Goal: Transaction & Acquisition: Obtain resource

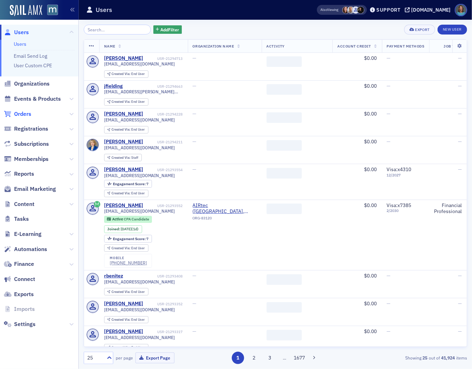
click at [22, 110] on span "Orders" at bounding box center [22, 114] width 17 height 8
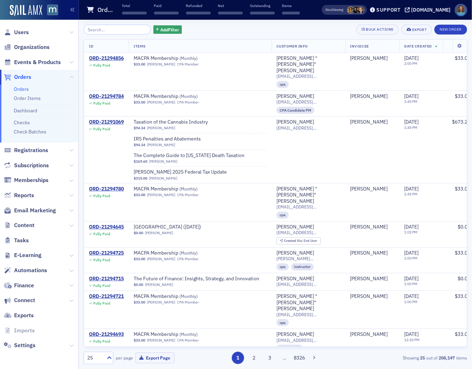
click at [103, 31] on input "search" at bounding box center [117, 30] width 67 height 10
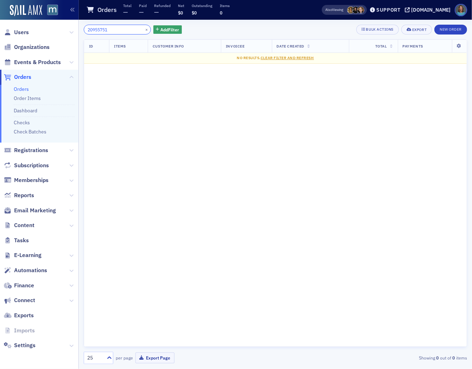
click at [95, 31] on input "20955751" at bounding box center [117, 30] width 67 height 10
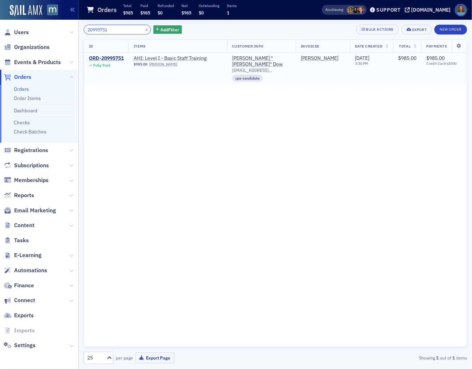
type input "20995751"
click at [107, 57] on div "ORD-20995751" at bounding box center [106, 58] width 35 height 6
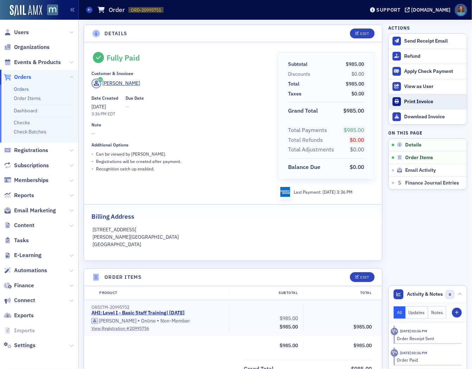
click at [406, 99] on div "Print Invoice" at bounding box center [433, 102] width 59 height 6
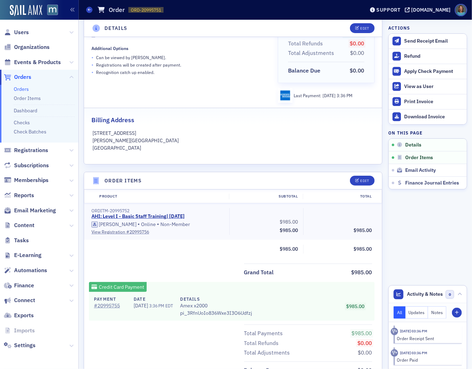
scroll to position [117, 0]
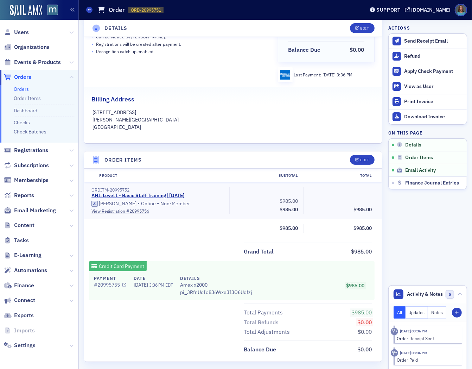
click at [111, 285] on link "# 20995755" at bounding box center [110, 284] width 32 height 7
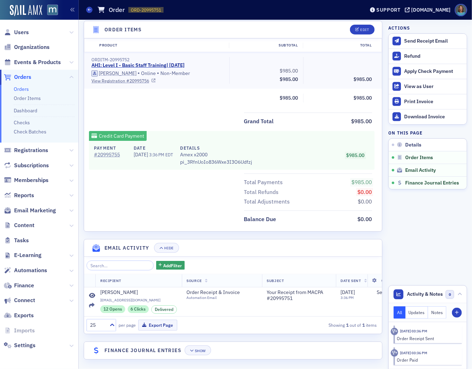
scroll to position [254, 0]
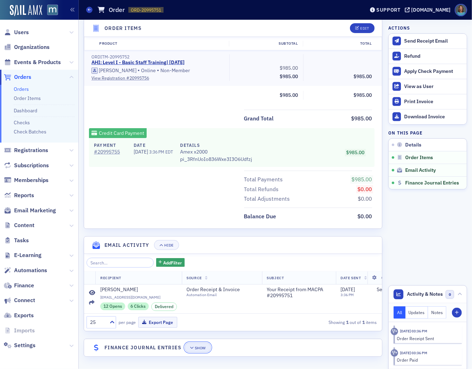
click at [204, 349] on div "Show" at bounding box center [200, 348] width 11 height 4
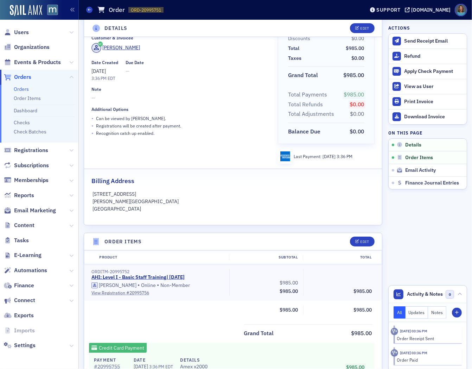
scroll to position [0, 0]
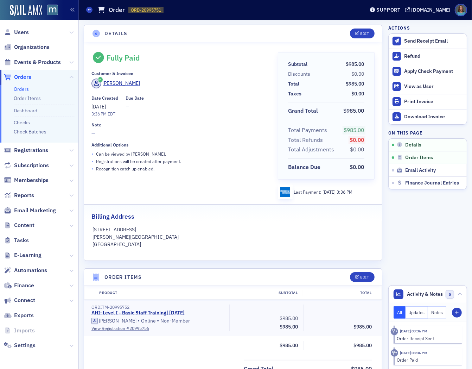
click at [68, 284] on span "Finance" at bounding box center [39, 285] width 78 height 15
click at [72, 286] on icon at bounding box center [71, 285] width 4 height 4
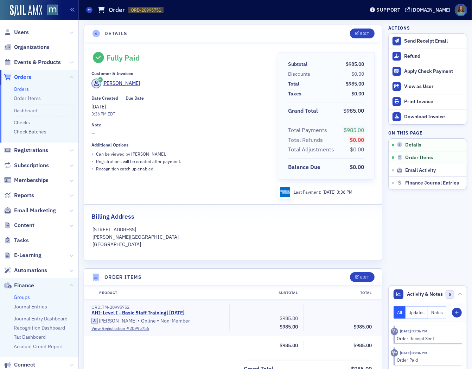
click at [24, 297] on link "Groups" at bounding box center [22, 297] width 16 height 6
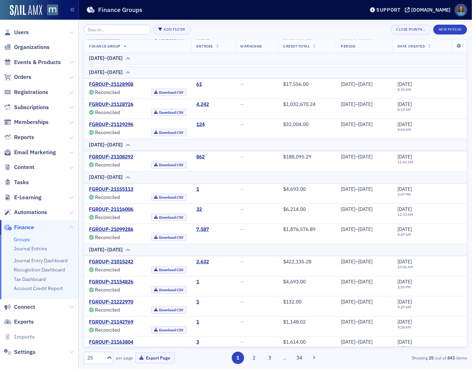
scroll to position [368, 0]
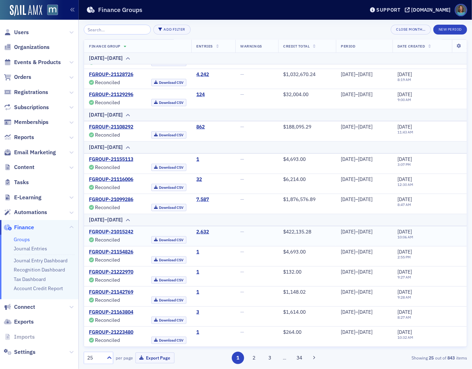
click at [120, 231] on link "FGROUP-21015242" at bounding box center [111, 232] width 44 height 6
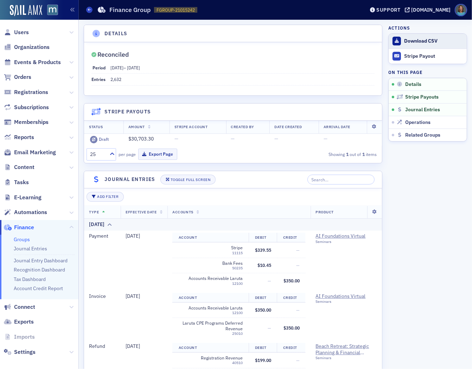
click at [406, 39] on div "Download CSV" at bounding box center [433, 41] width 59 height 6
click at [92, 11] on span at bounding box center [89, 10] width 6 height 6
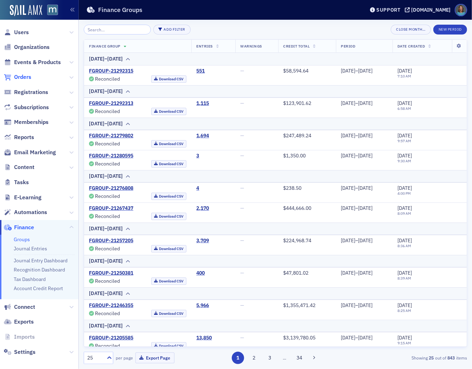
click at [28, 78] on span "Orders" at bounding box center [22, 77] width 17 height 8
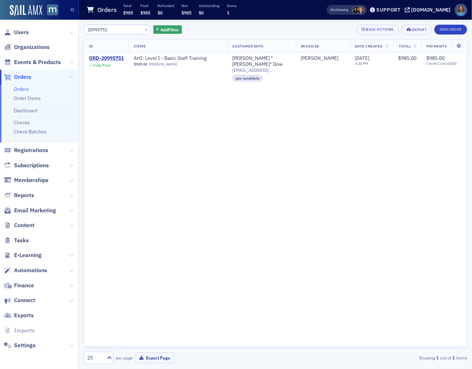
drag, startPoint x: 119, startPoint y: 27, endPoint x: 59, endPoint y: 30, distance: 59.9
click at [59, 30] on div "Users Organizations Events & Products Orders Orders Order Items Dashboard Check…" at bounding box center [236, 184] width 472 height 369
type input "21262976"
click at [107, 57] on div "ORD-21262976" at bounding box center [106, 58] width 35 height 6
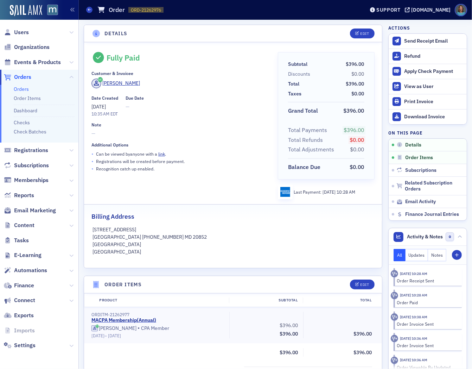
drag, startPoint x: 210, startPoint y: 97, endPoint x: 241, endPoint y: 73, distance: 39.6
click at [241, 73] on div "Customer & Invoicee" at bounding box center [180, 73] width 177 height 5
click at [420, 101] on div "Print Invoice" at bounding box center [433, 102] width 59 height 6
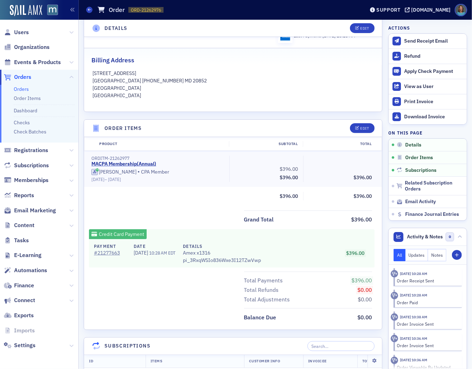
scroll to position [141, 0]
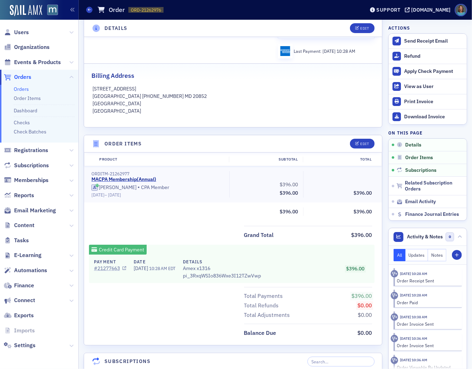
click at [112, 265] on link "# 21277663" at bounding box center [110, 268] width 32 height 7
click at [71, 285] on icon at bounding box center [71, 285] width 4 height 4
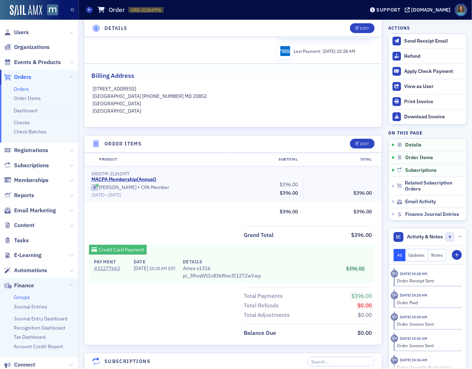
click at [25, 297] on link "Groups" at bounding box center [22, 297] width 16 height 6
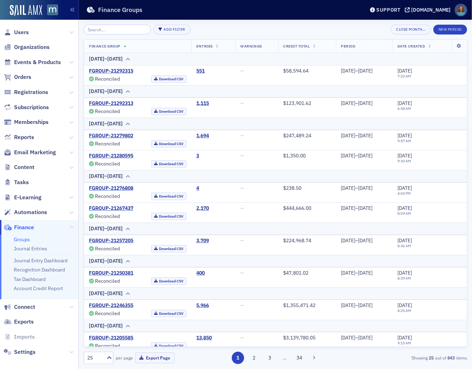
scroll to position [39, 0]
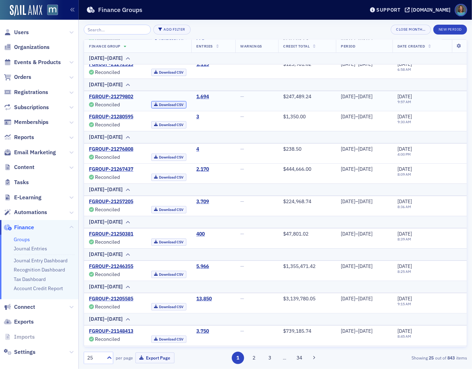
click at [156, 103] on link "Download CSV" at bounding box center [169, 104] width 36 height 7
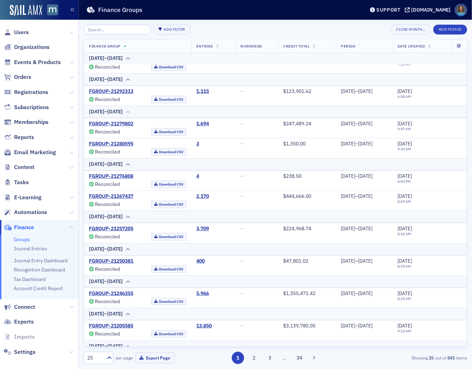
scroll to position [0, 0]
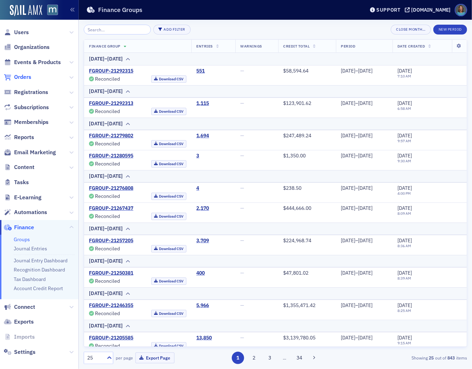
click at [27, 77] on span "Orders" at bounding box center [22, 77] width 17 height 8
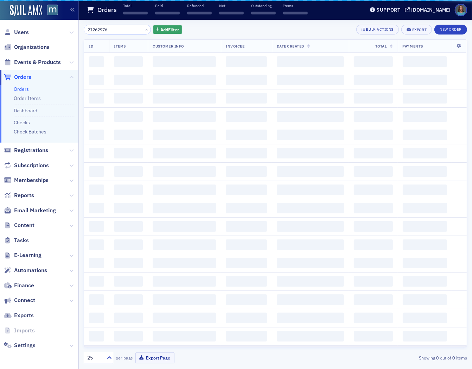
click at [111, 31] on input "21262976" at bounding box center [117, 30] width 67 height 10
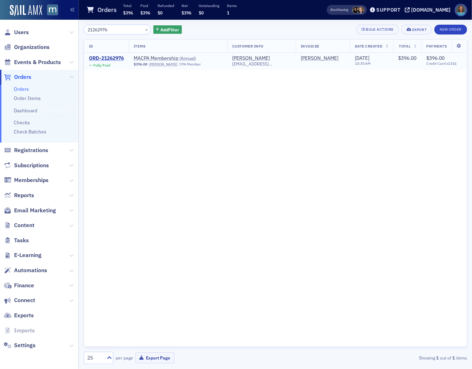
click at [113, 57] on div "ORD-21262976" at bounding box center [106, 58] width 35 height 6
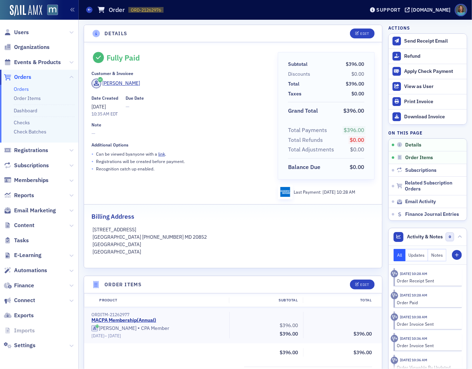
click at [20, 86] on link "Orders" at bounding box center [21, 89] width 15 height 6
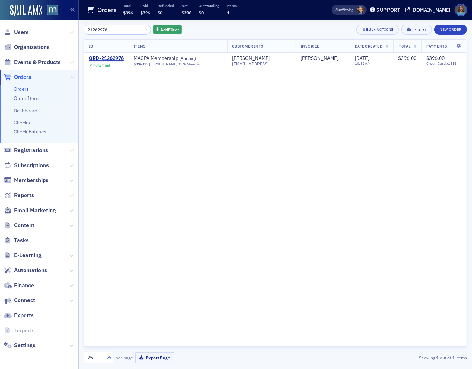
drag, startPoint x: 122, startPoint y: 32, endPoint x: 39, endPoint y: 22, distance: 82.9
click at [39, 22] on div "Users Organizations Events & Products Orders Orders Order Items Dashboard Check…" at bounding box center [236, 184] width 472 height 369
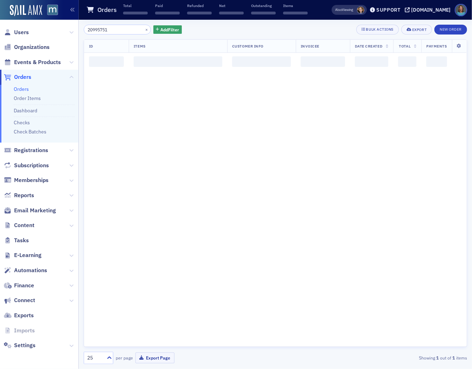
type input "20995751"
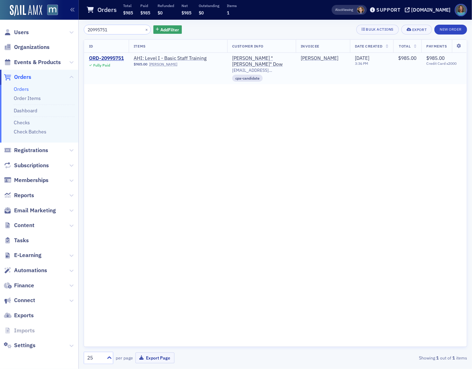
click at [103, 63] on div "Fully Paid" at bounding box center [101, 65] width 17 height 5
click at [115, 58] on div "ORD-20995751" at bounding box center [106, 58] width 35 height 6
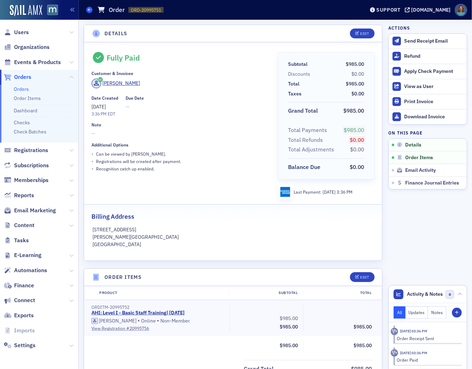
click at [89, 10] on icon at bounding box center [89, 9] width 3 height 3
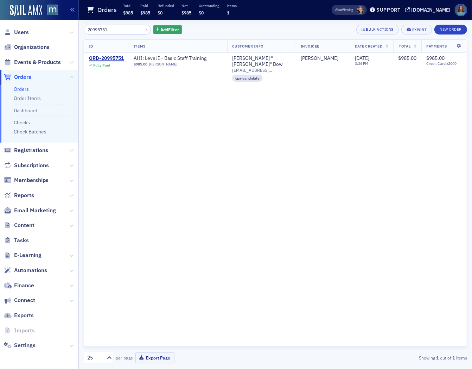
drag, startPoint x: 122, startPoint y: 28, endPoint x: 66, endPoint y: 14, distance: 57.7
click at [68, 15] on div "Users Organizations Events & Products Orders Orders Order Items Dashboard Check…" at bounding box center [236, 184] width 472 height 369
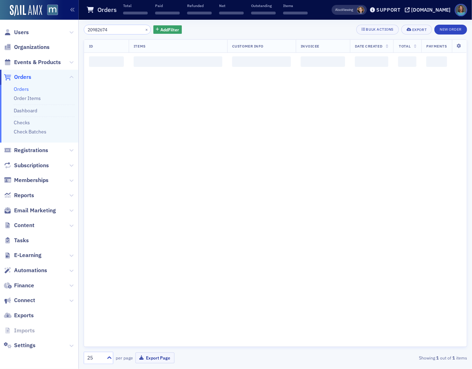
type input "20982674"
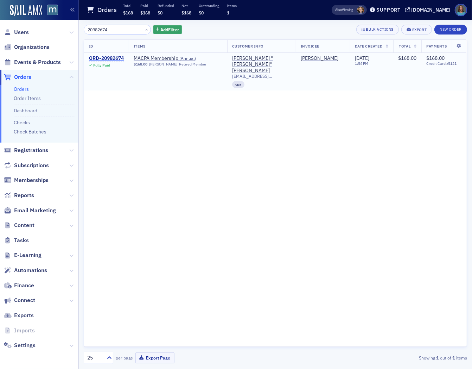
click at [115, 56] on div "ORD-20982674" at bounding box center [106, 58] width 35 height 6
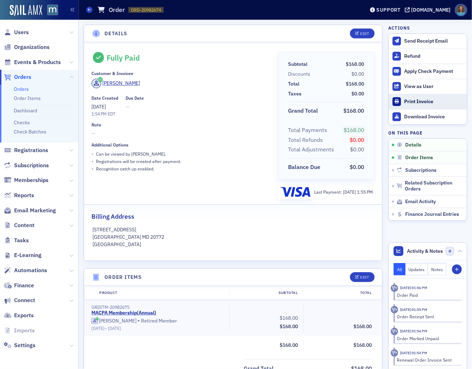
click at [405, 99] on div "Print Invoice" at bounding box center [433, 102] width 59 height 6
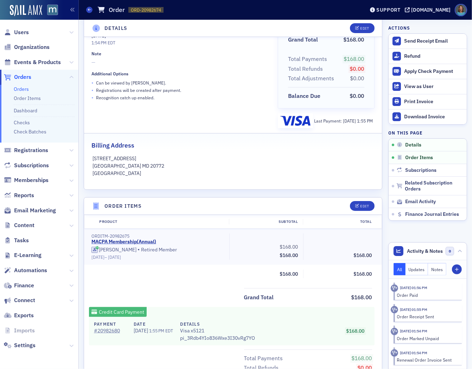
scroll to position [78, 0]
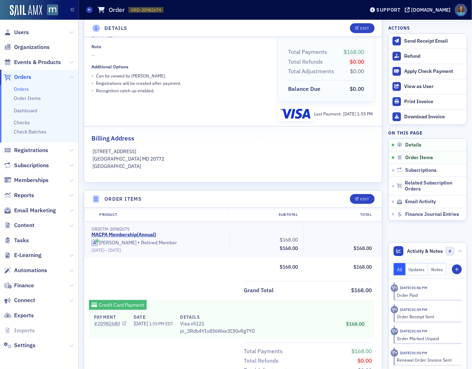
click at [111, 322] on link "# 20982680" at bounding box center [110, 323] width 32 height 7
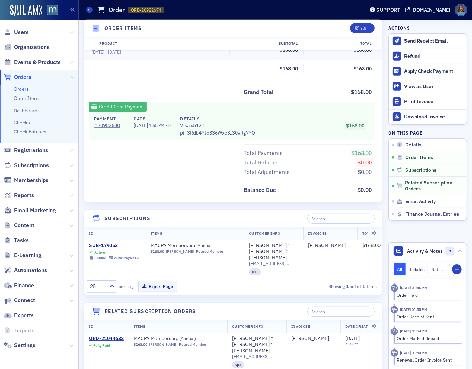
scroll to position [234, 0]
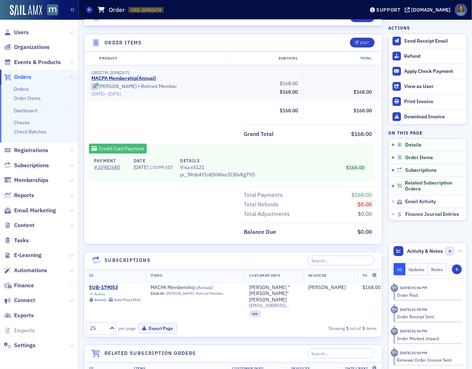
click at [69, 287] on icon at bounding box center [71, 285] width 4 height 4
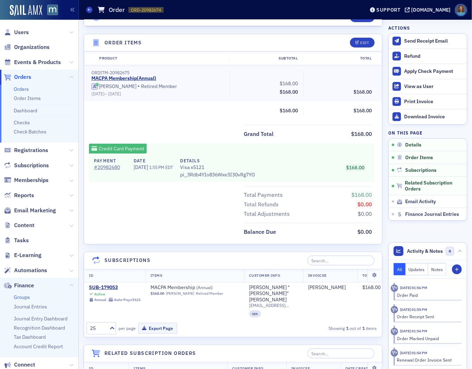
click at [25, 296] on link "Groups" at bounding box center [22, 297] width 16 height 6
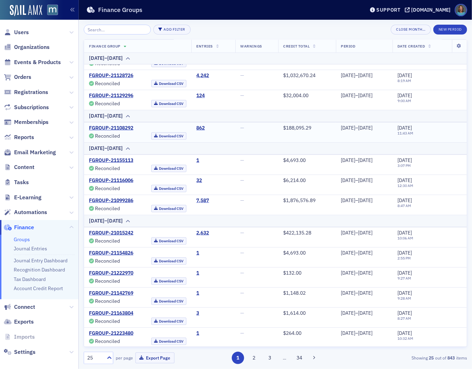
scroll to position [368, 0]
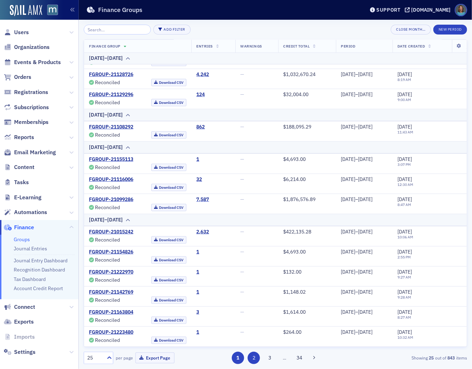
click at [255, 357] on button "2" at bounding box center [254, 358] width 12 height 12
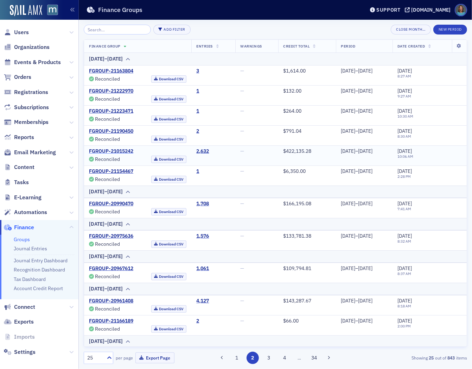
click at [121, 149] on link "FGROUP-21015242" at bounding box center [111, 151] width 44 height 6
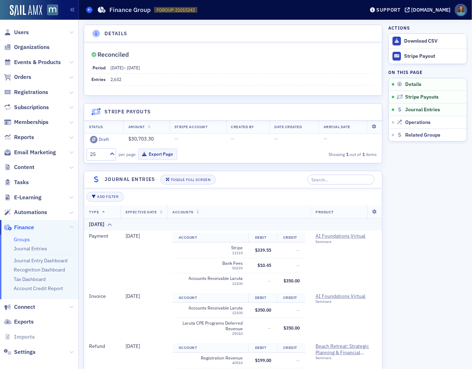
click at [90, 12] on span at bounding box center [89, 10] width 6 height 6
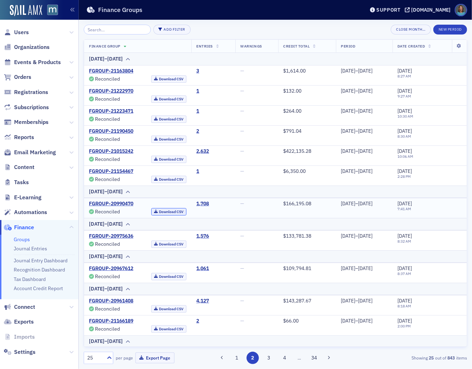
click at [156, 212] on link "Download CSV" at bounding box center [169, 211] width 36 height 7
click at [29, 76] on span "Orders" at bounding box center [22, 77] width 17 height 8
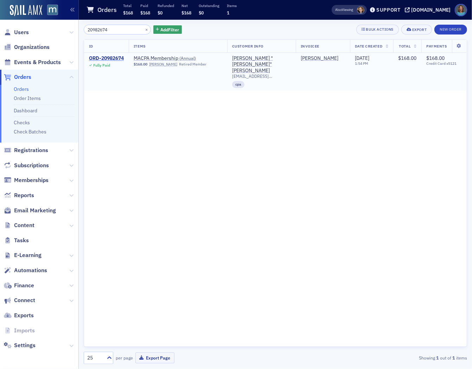
click at [110, 60] on div "ORD-20982674" at bounding box center [106, 58] width 35 height 6
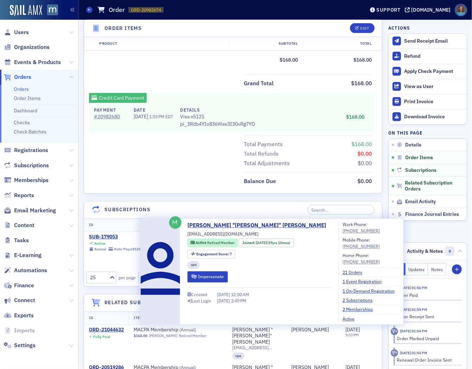
scroll to position [273, 0]
